Goal: Task Accomplishment & Management: Use online tool/utility

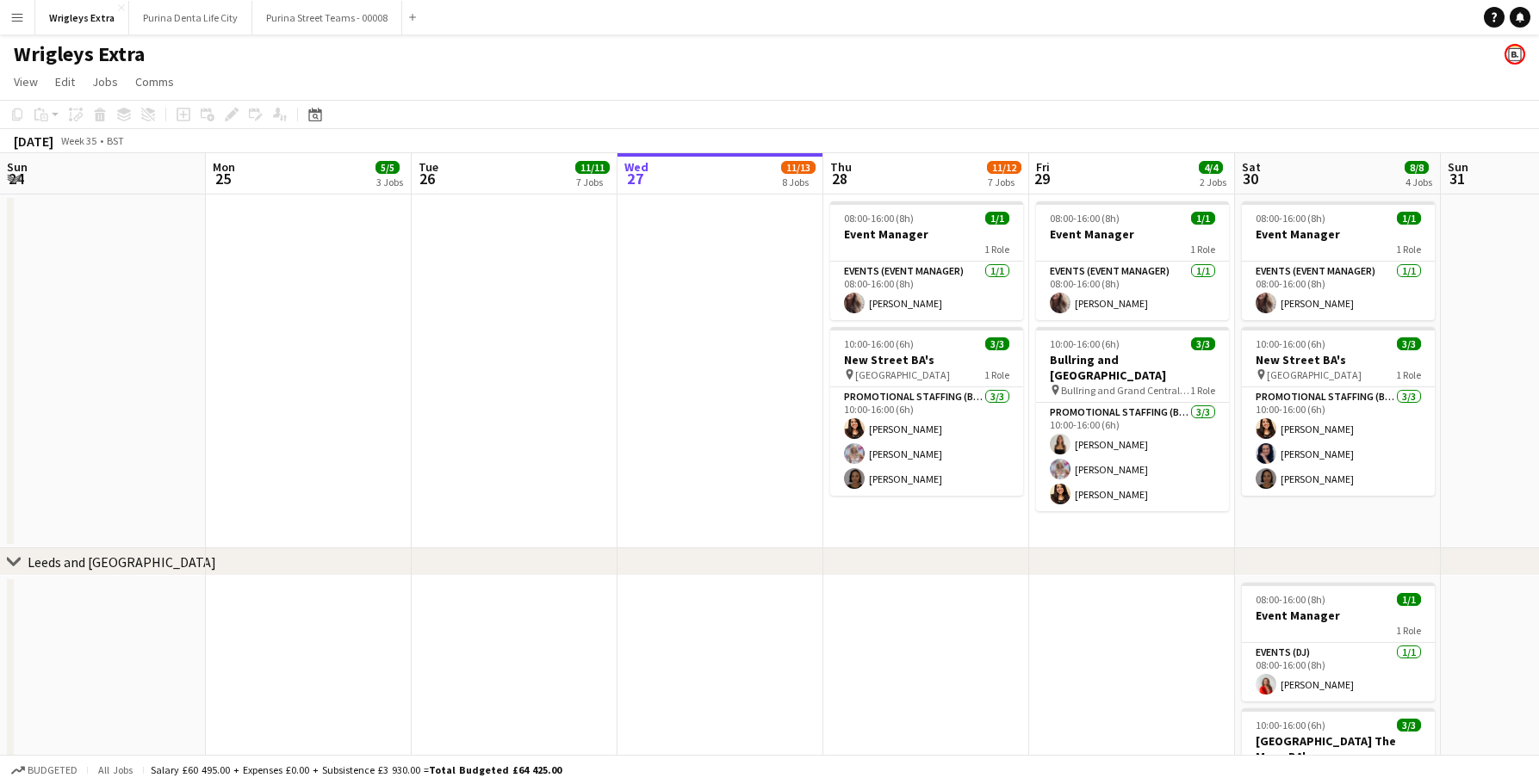
scroll to position [0, 412]
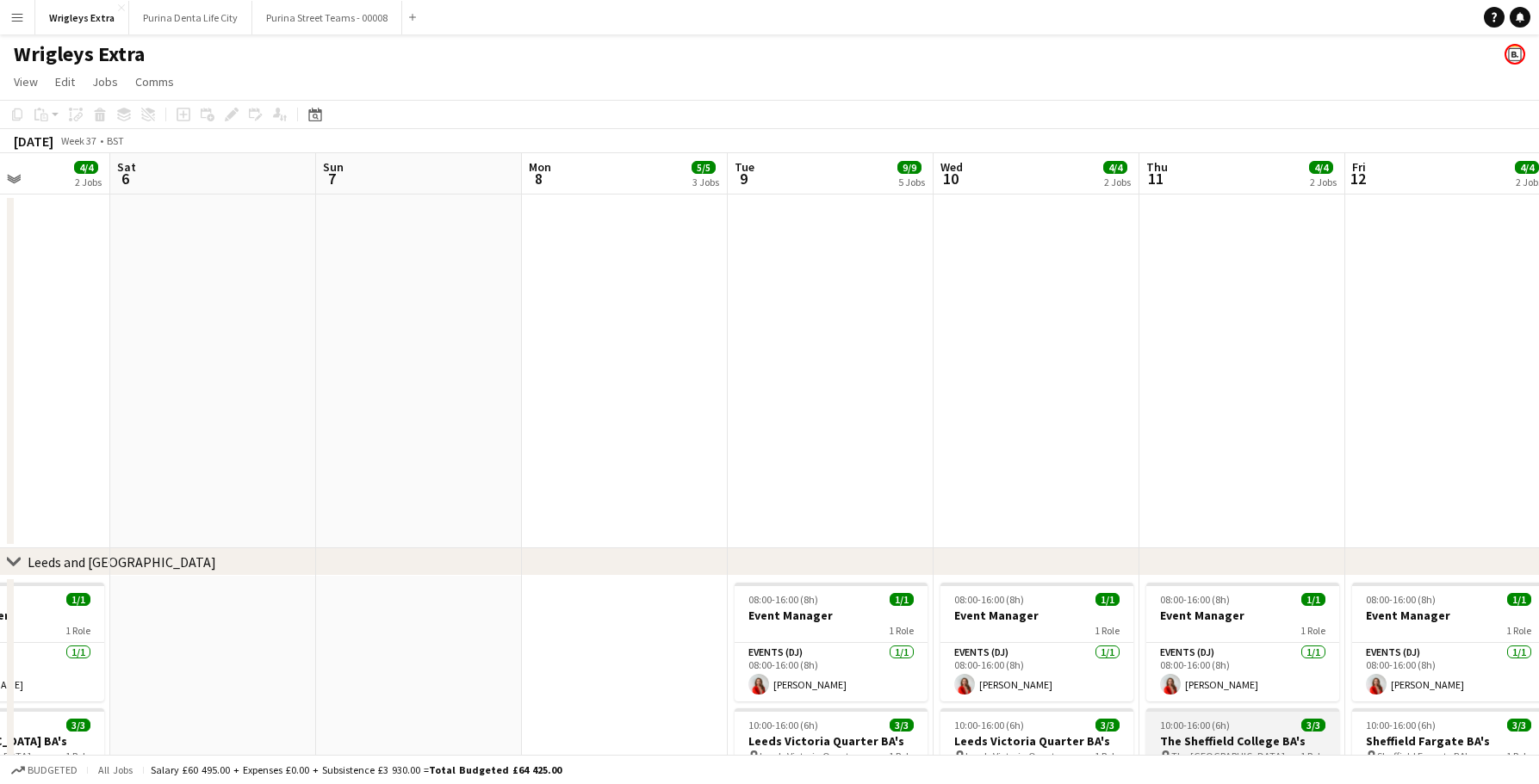
scroll to position [0, 594]
